Goal: Information Seeking & Learning: Learn about a topic

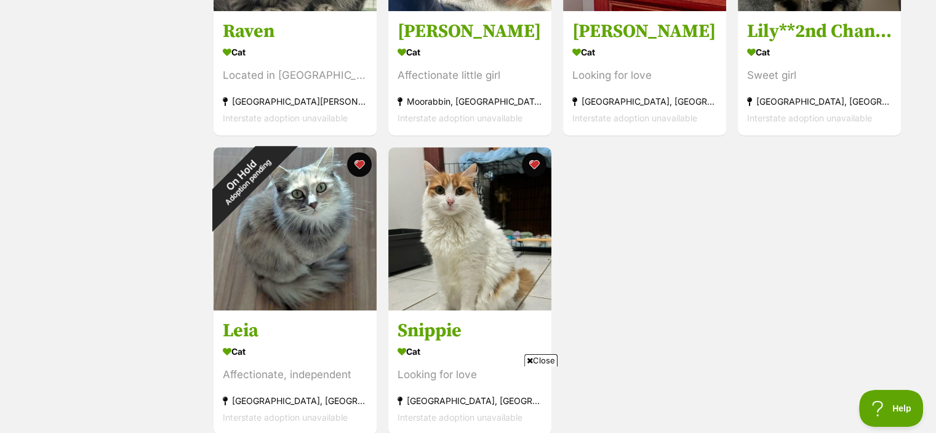
scroll to position [703, 0]
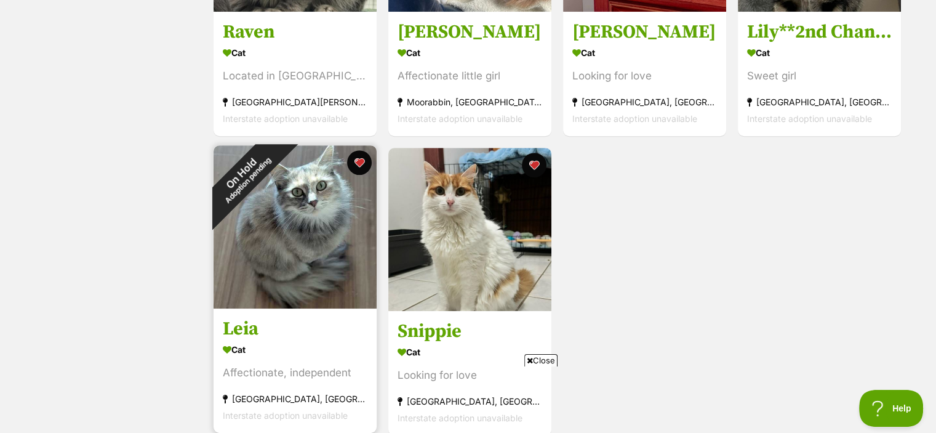
click at [326, 230] on img at bounding box center [295, 226] width 163 height 163
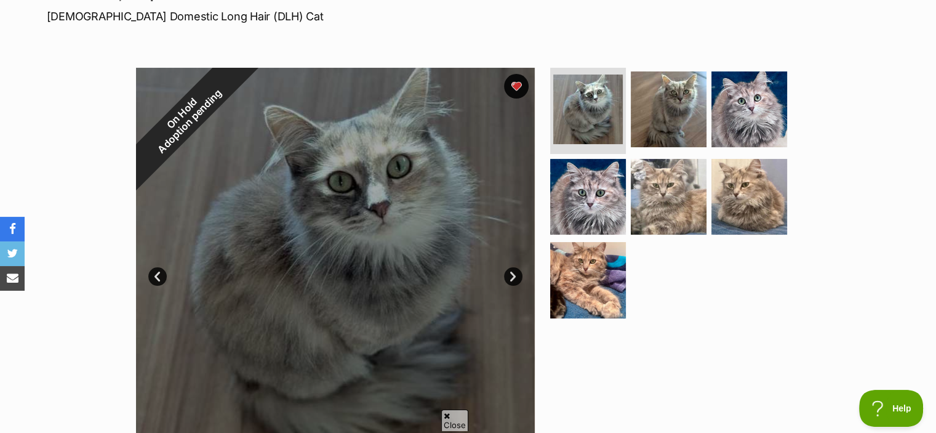
click at [513, 281] on link "Next" at bounding box center [513, 276] width 18 height 18
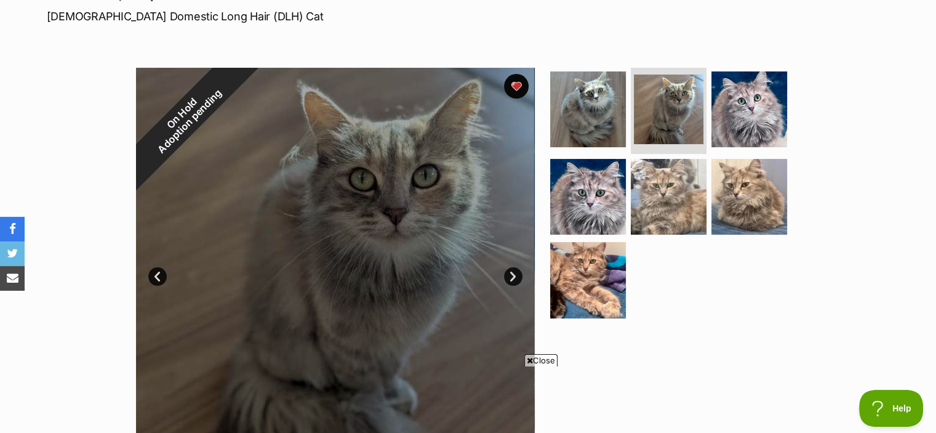
click at [513, 281] on link "Next" at bounding box center [513, 276] width 18 height 18
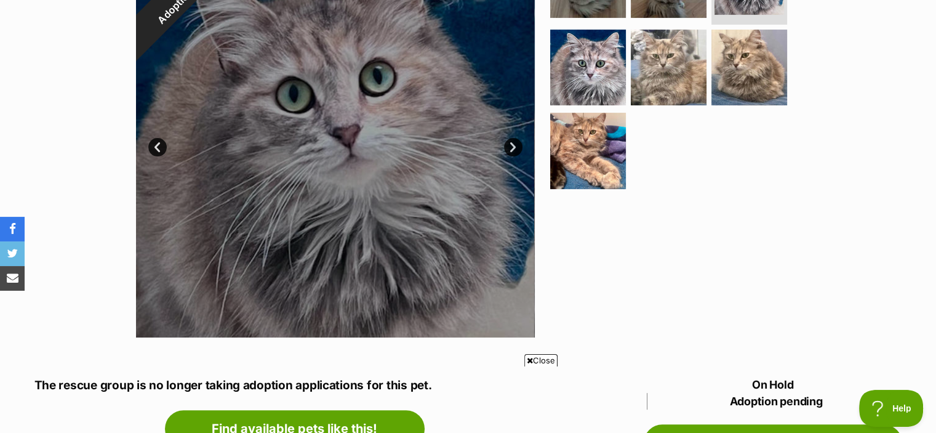
scroll to position [318, 0]
click at [511, 150] on link "Next" at bounding box center [513, 147] width 18 height 18
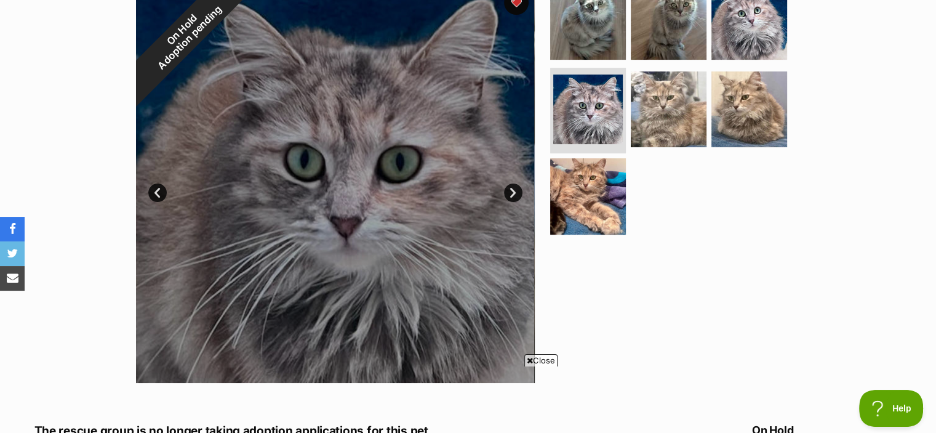
scroll to position [271, 0]
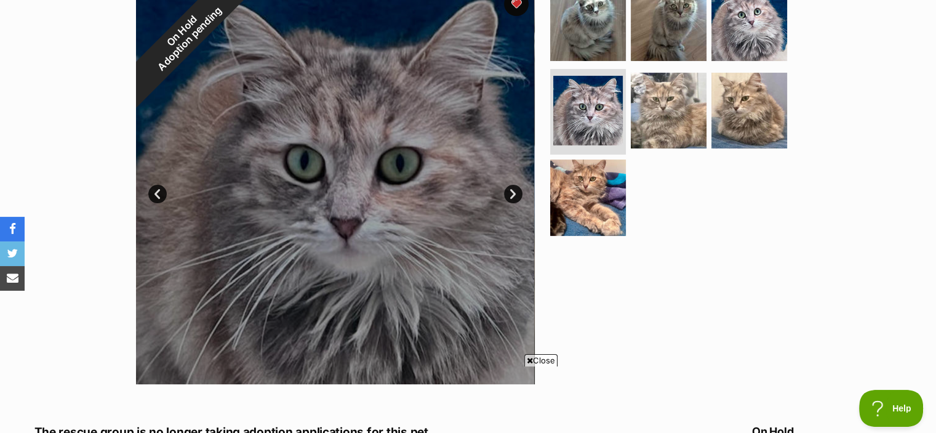
click at [512, 188] on link "Next" at bounding box center [513, 194] width 18 height 18
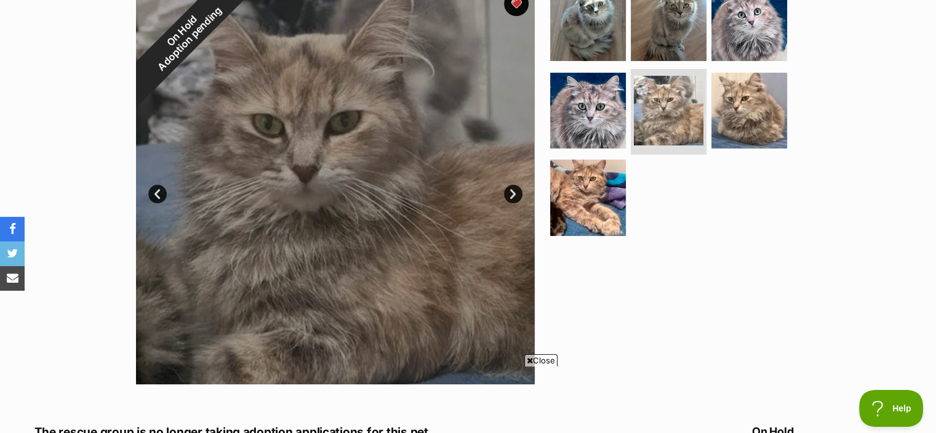
click at [512, 188] on link "Next" at bounding box center [513, 194] width 18 height 18
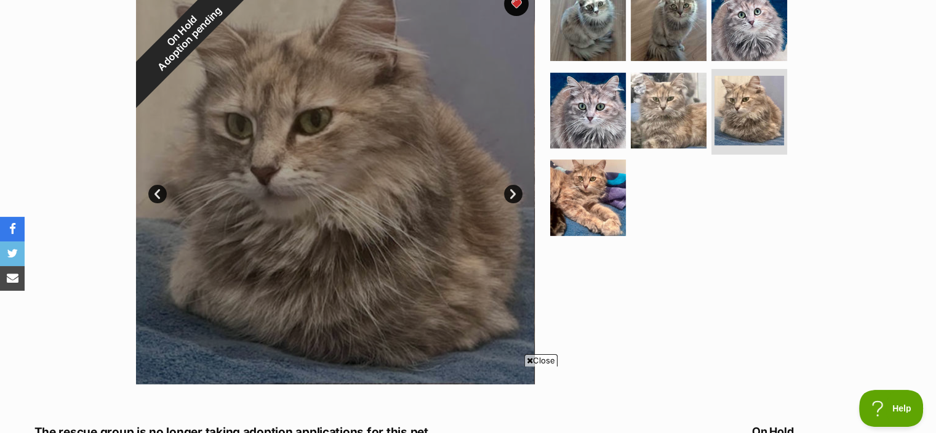
click at [512, 188] on link "Next" at bounding box center [513, 194] width 18 height 18
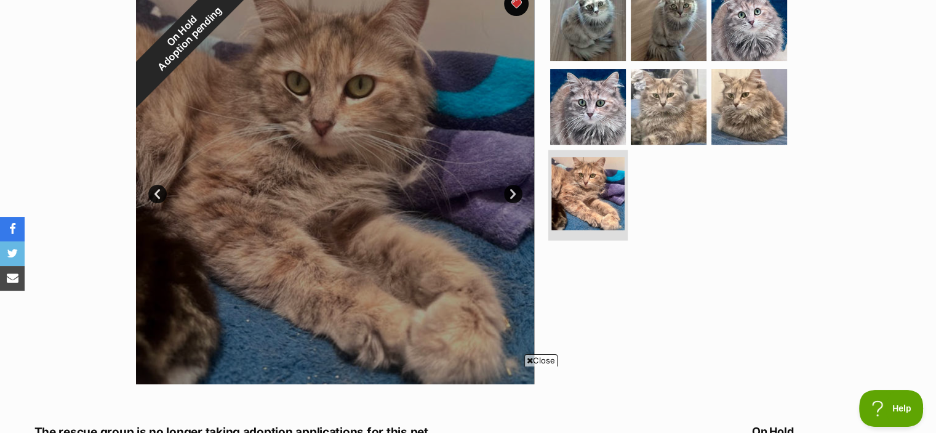
scroll to position [151, 0]
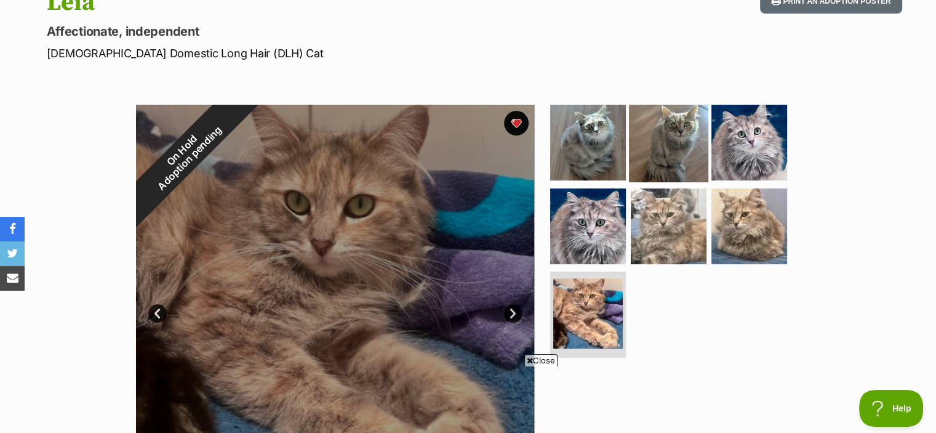
click at [660, 140] on img at bounding box center [668, 142] width 79 height 79
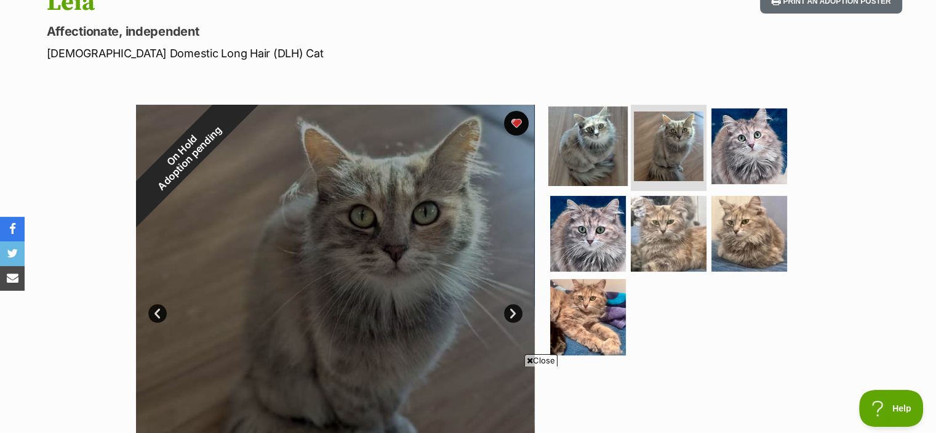
click at [599, 162] on img at bounding box center [587, 145] width 79 height 79
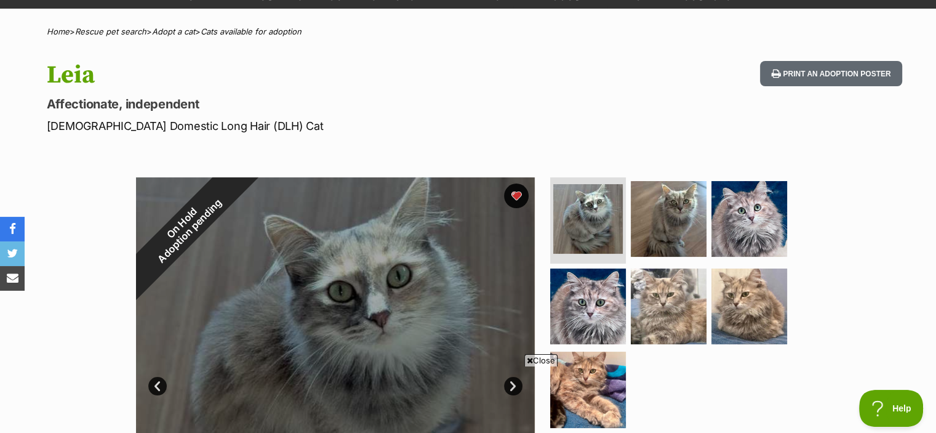
scroll to position [79, 0]
